Goal: Find specific page/section: Find specific page/section

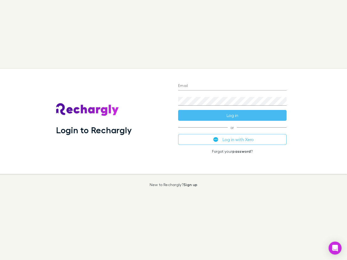
click at [173, 130] on div "Login to Rechargly" at bounding box center [113, 121] width 122 height 105
click at [232, 86] on input "Email" at bounding box center [232, 86] width 108 height 9
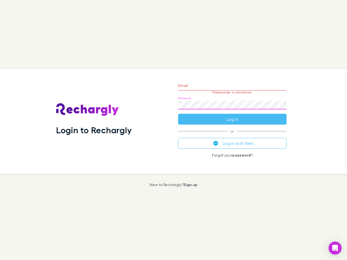
click at [232, 115] on form "Email Please enter a valid email. Password Log in" at bounding box center [232, 100] width 108 height 47
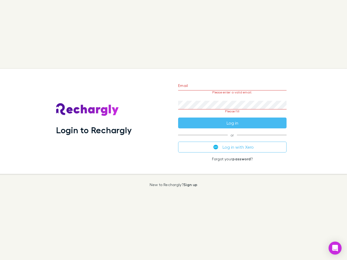
click at [232, 140] on div "Email Please enter a valid email. Password Please fill Log in or Log in with Xe…" at bounding box center [232, 121] width 117 height 105
click at [335, 248] on icon "Open Intercom Messenger" at bounding box center [335, 248] width 6 height 7
